Goal: Information Seeking & Learning: Learn about a topic

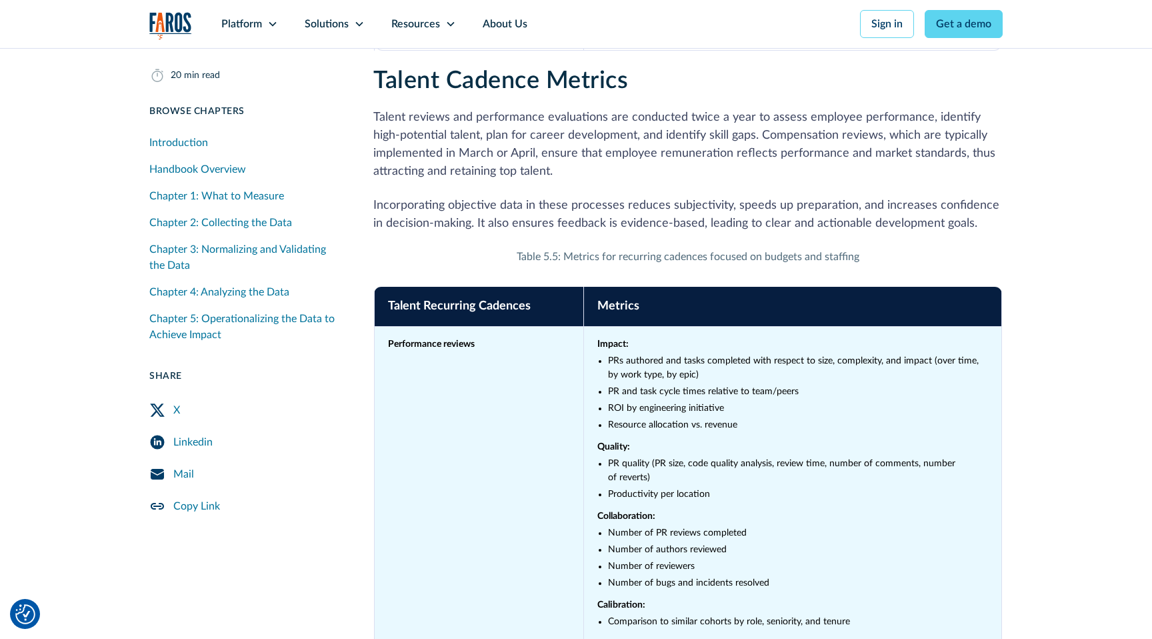
scroll to position [22849, 0]
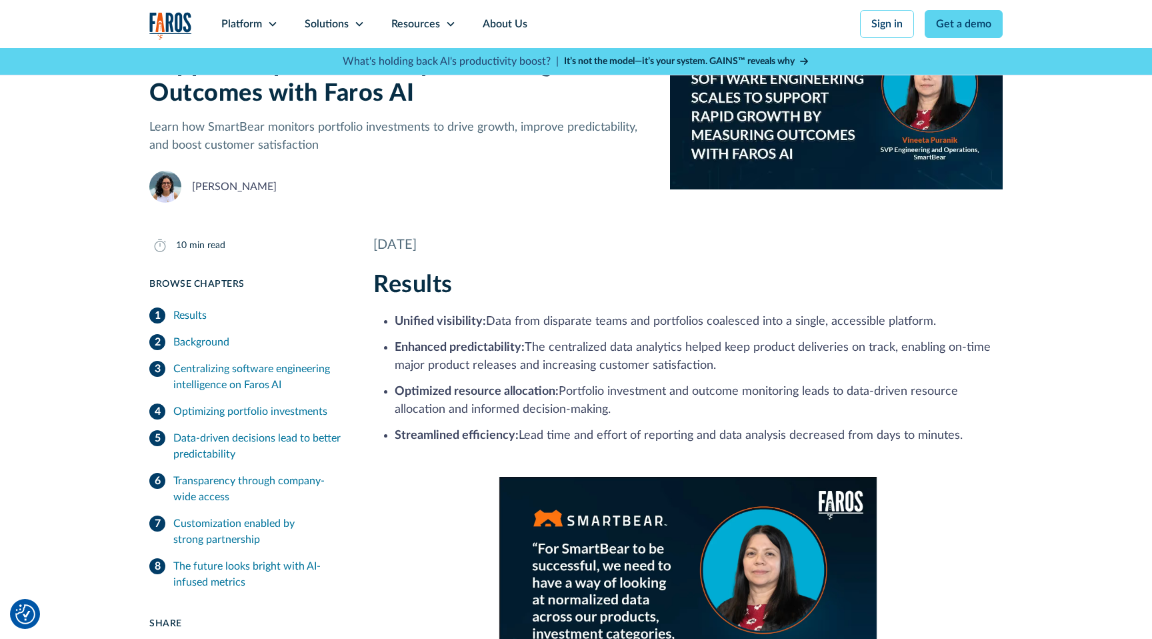
scroll to position [135, 0]
